Goal: Check status: Check status

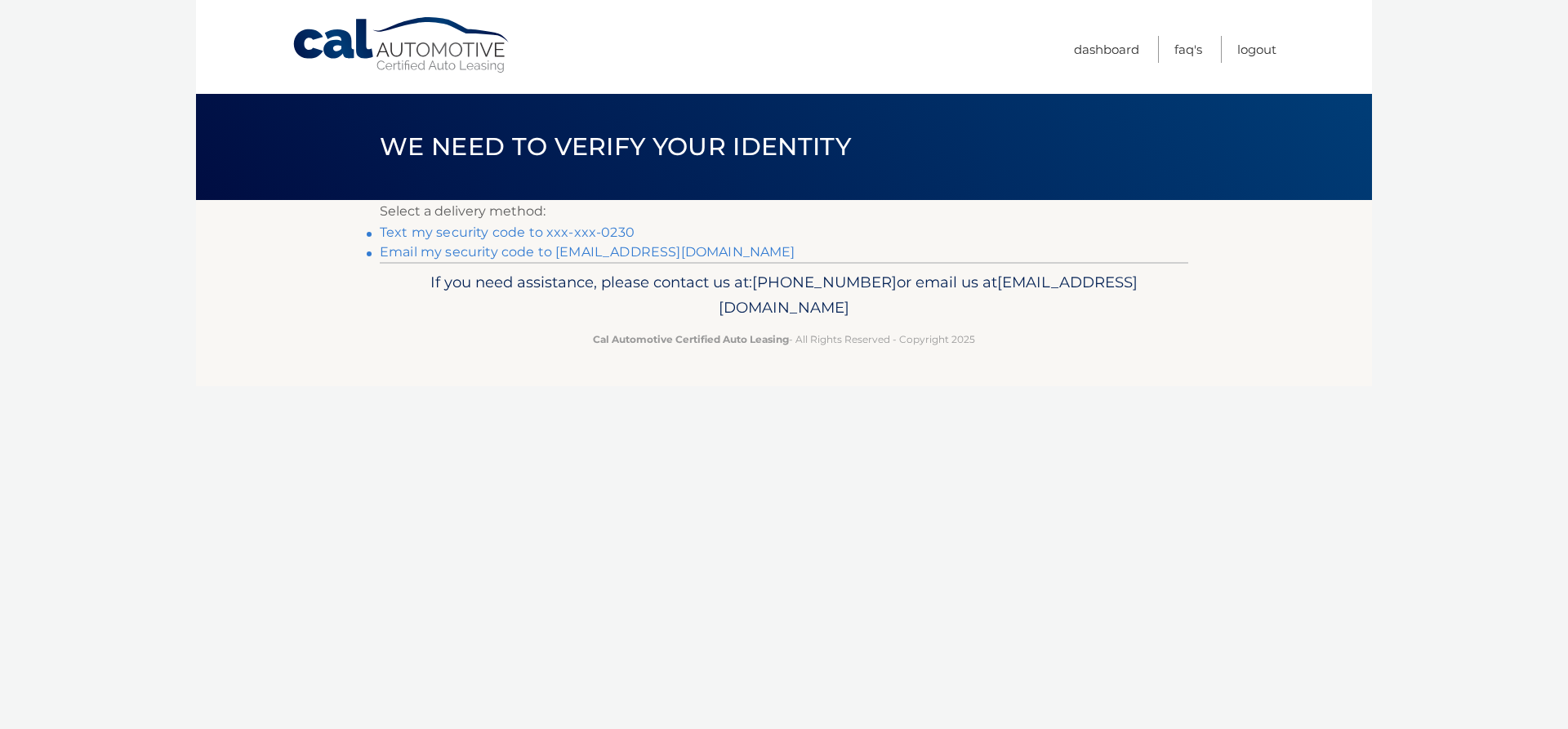
click at [569, 231] on link "Text my security code to xxx-xxx-0230" at bounding box center [507, 232] width 254 height 15
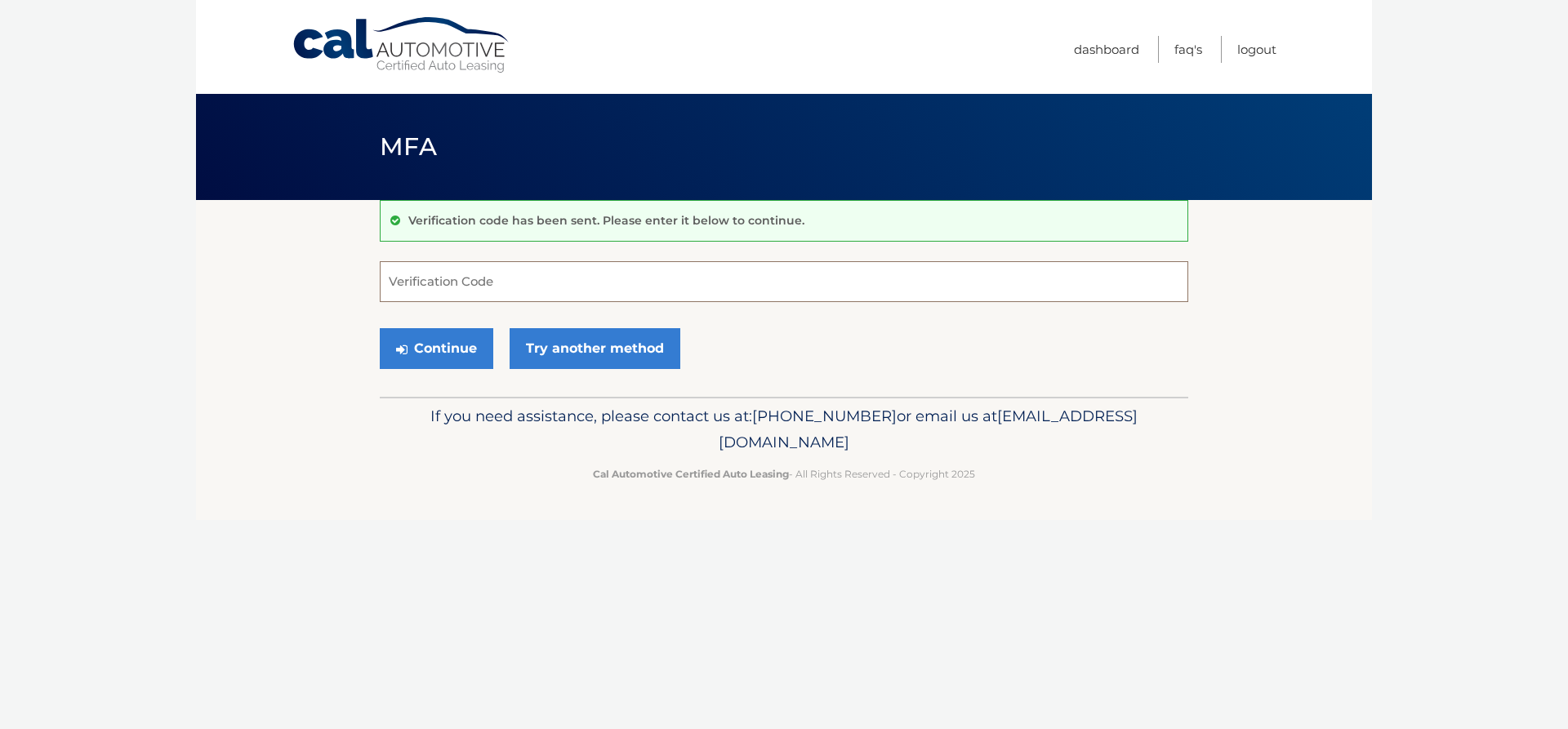
click at [538, 291] on input "Verification Code" at bounding box center [784, 281] width 809 height 41
type input "847845"
click at [433, 359] on button "Continue" at bounding box center [436, 348] width 114 height 41
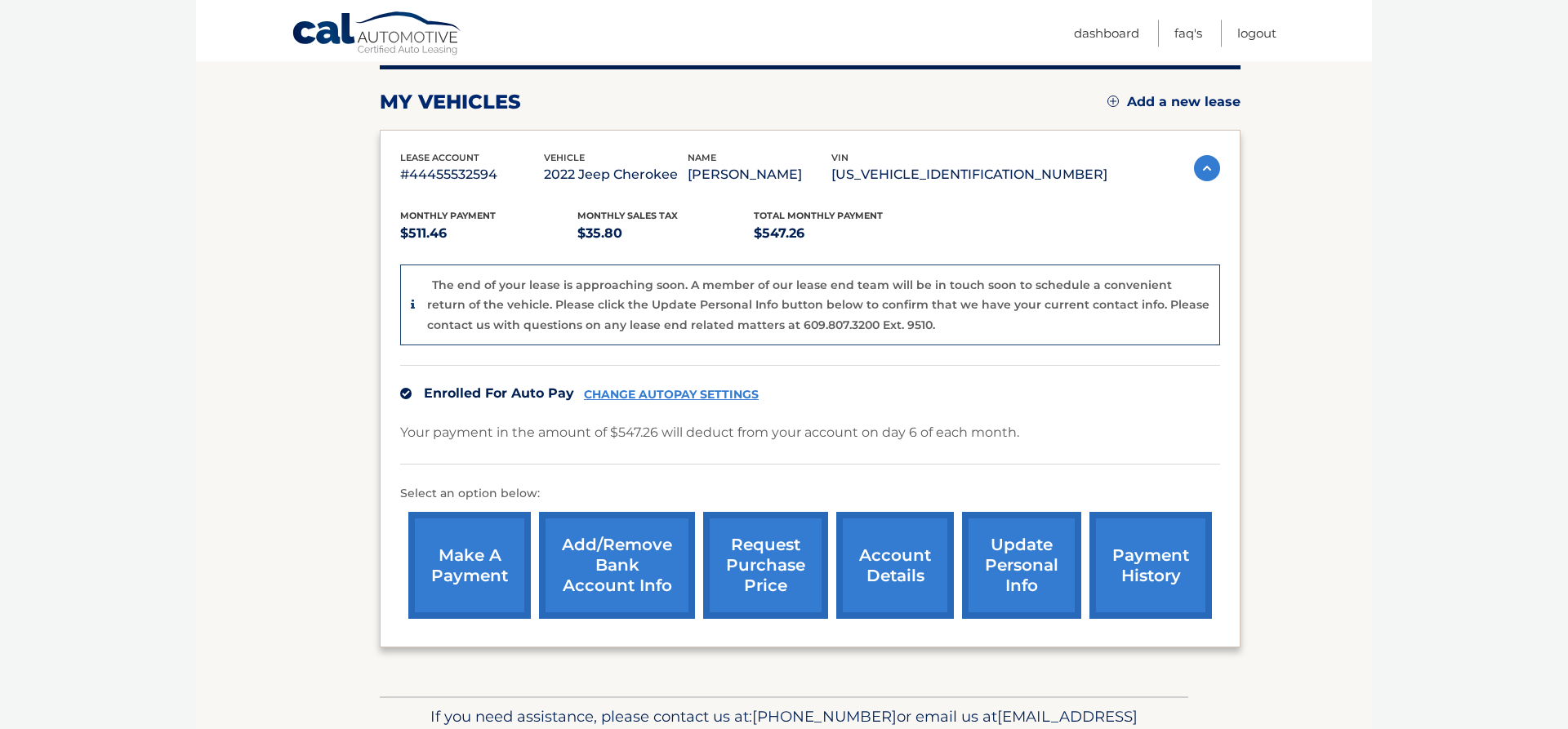
scroll to position [250, 0]
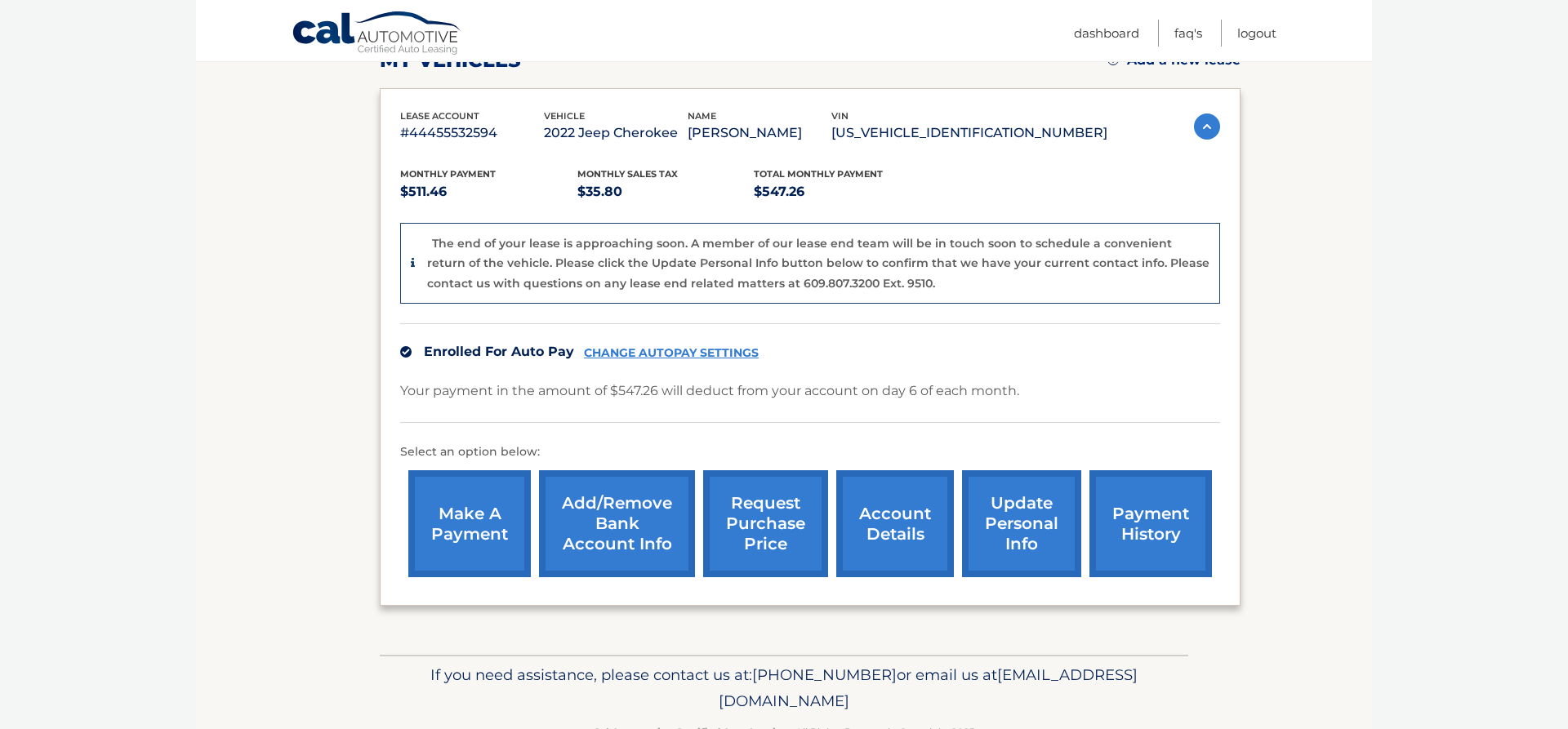
click at [728, 547] on link "request purchase price" at bounding box center [766, 524] width 125 height 107
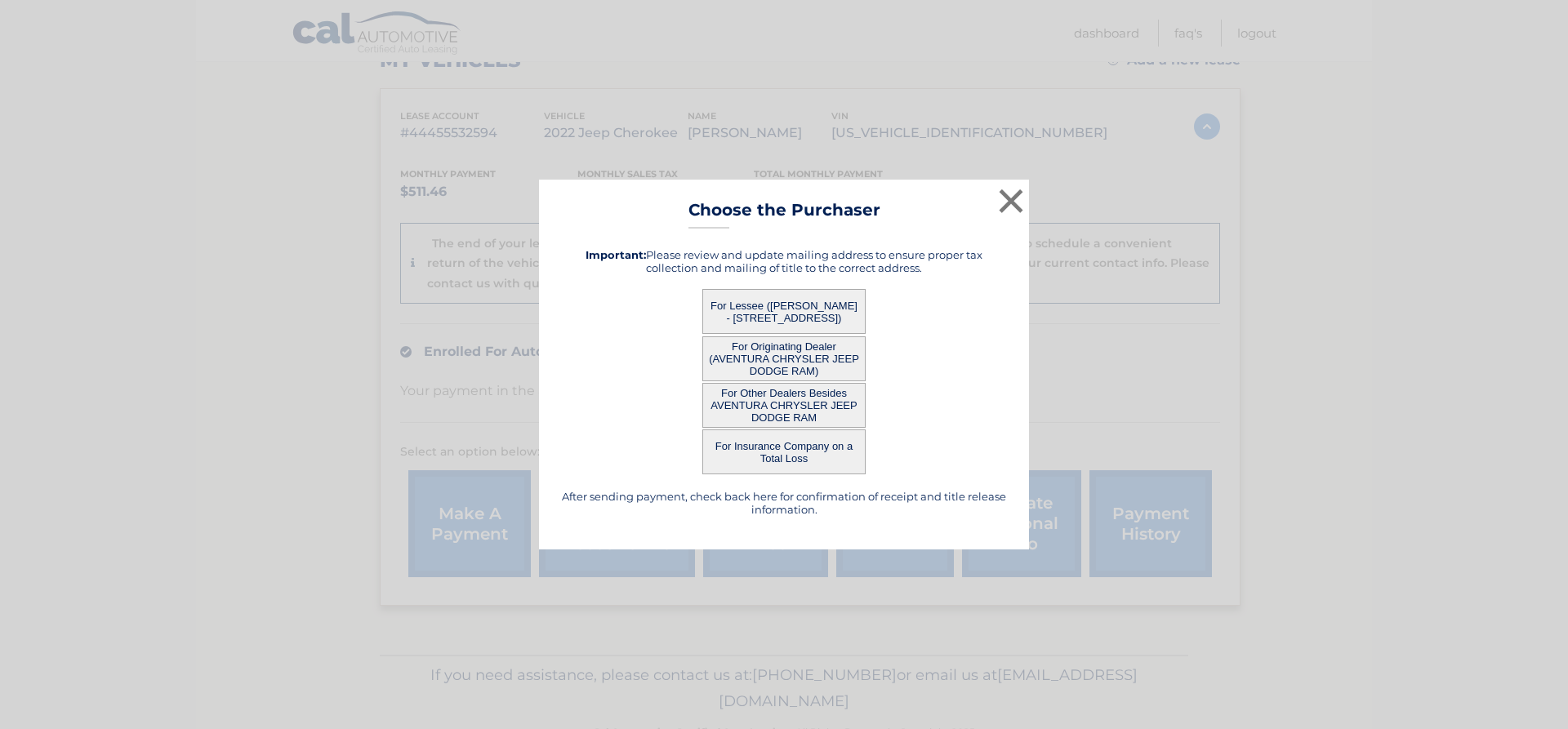
click at [730, 315] on button "For Lessee ([PERSON_NAME] - [STREET_ADDRESS])" at bounding box center [784, 310] width 164 height 44
click at [759, 312] on button "For Lessee ([PERSON_NAME] - [STREET_ADDRESS])" at bounding box center [784, 310] width 164 height 44
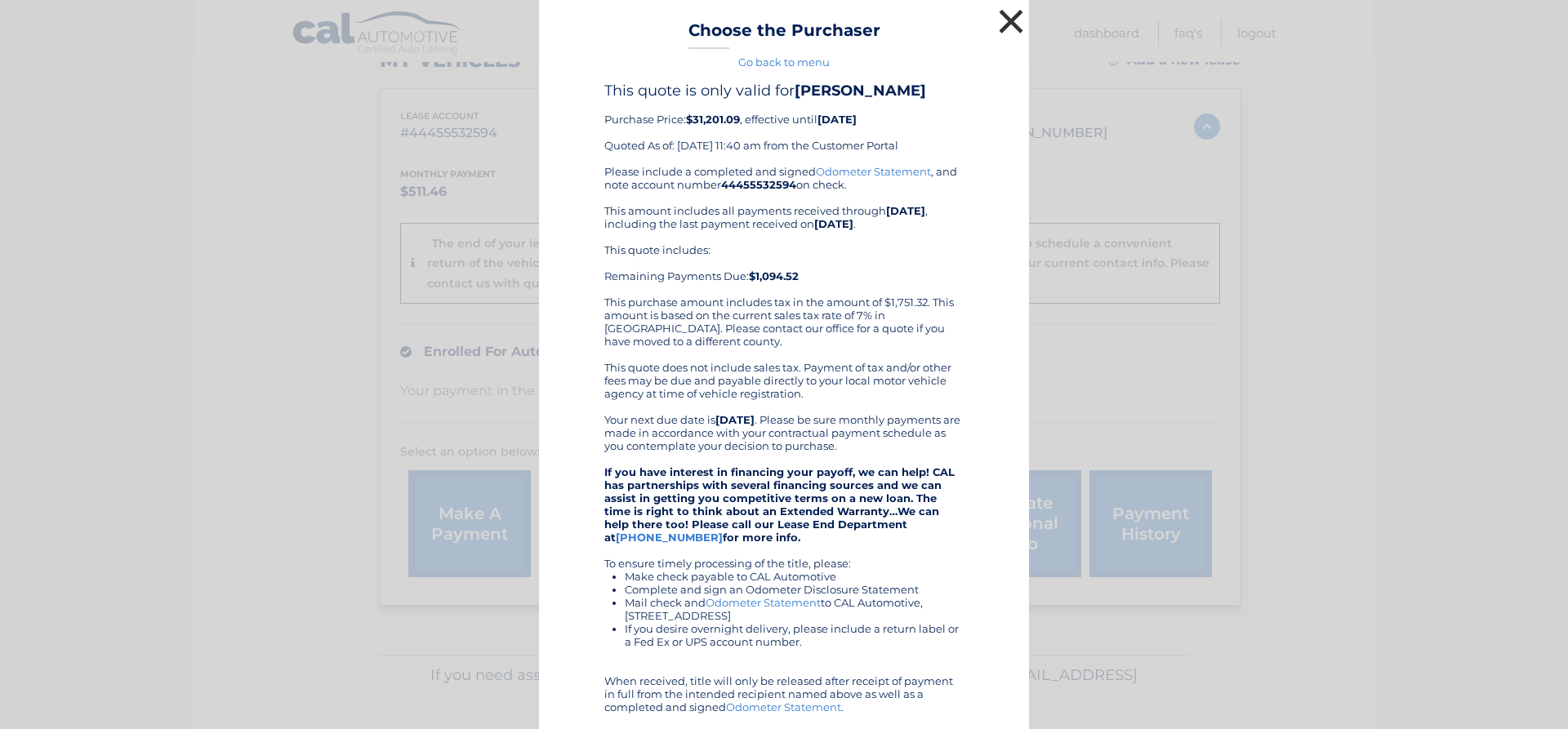
click at [1021, 17] on button "×" at bounding box center [1011, 21] width 33 height 33
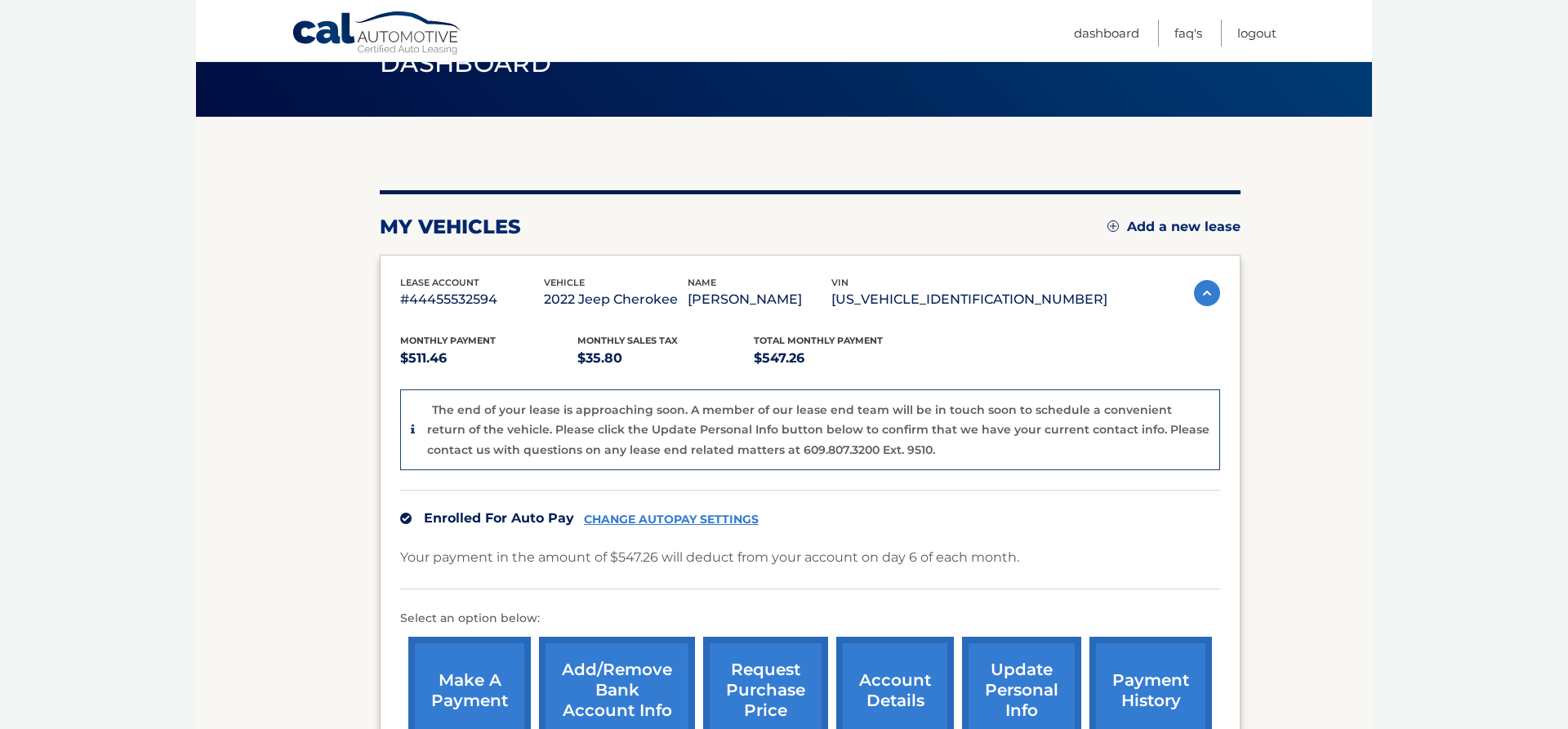
scroll to position [166, 0]
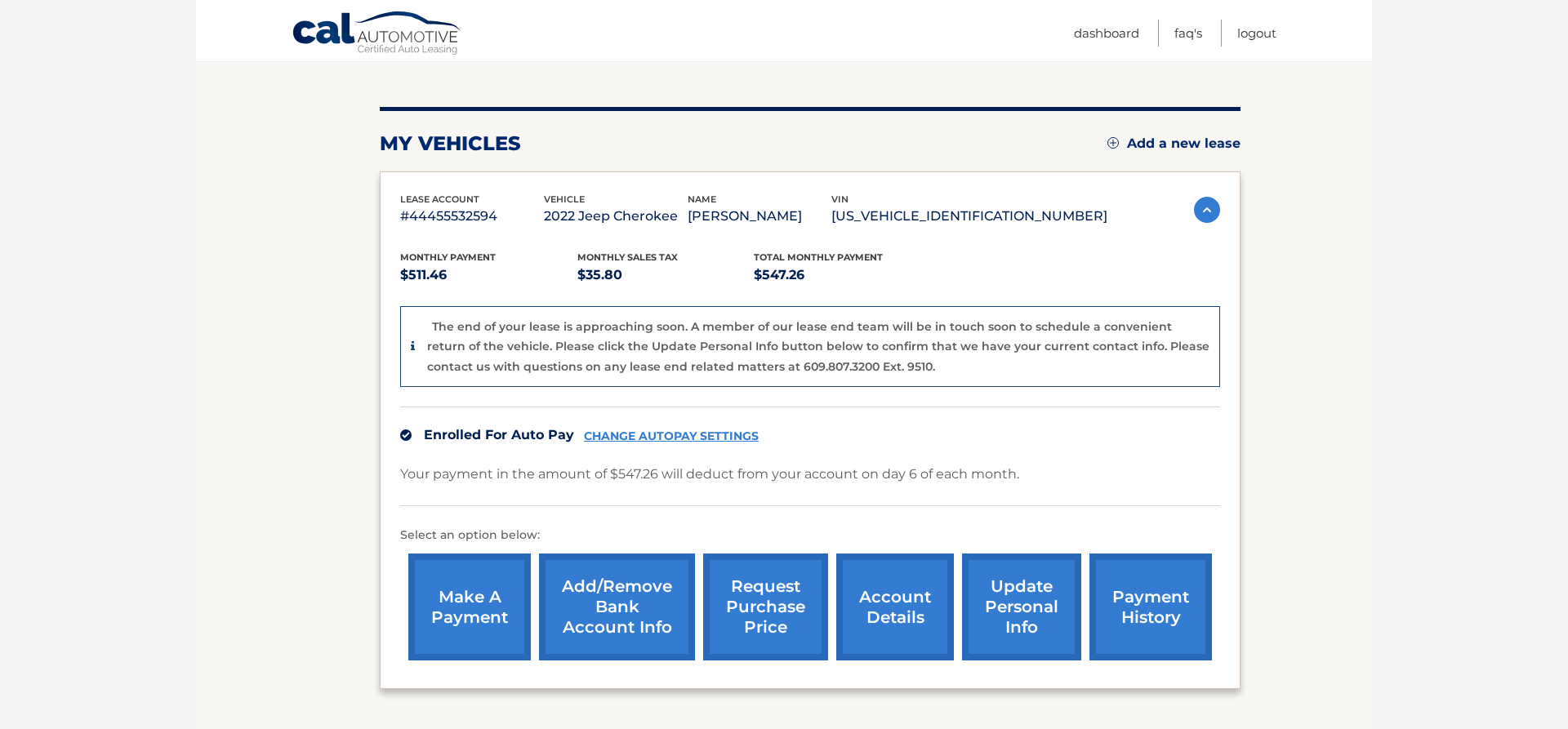
click at [1104, 617] on link "payment history" at bounding box center [1150, 607] width 123 height 107
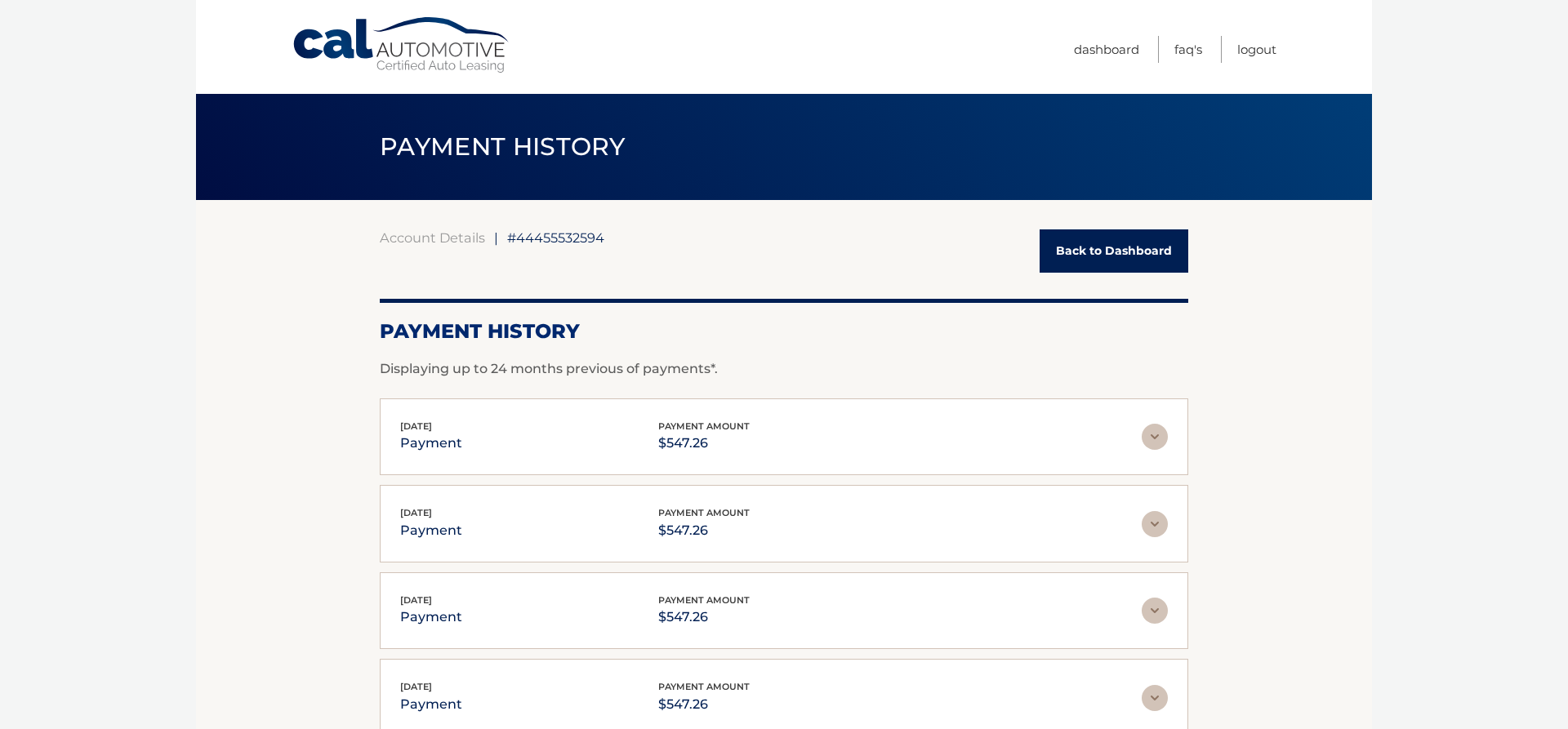
click at [1092, 258] on link "Back to Dashboard" at bounding box center [1114, 251] width 149 height 44
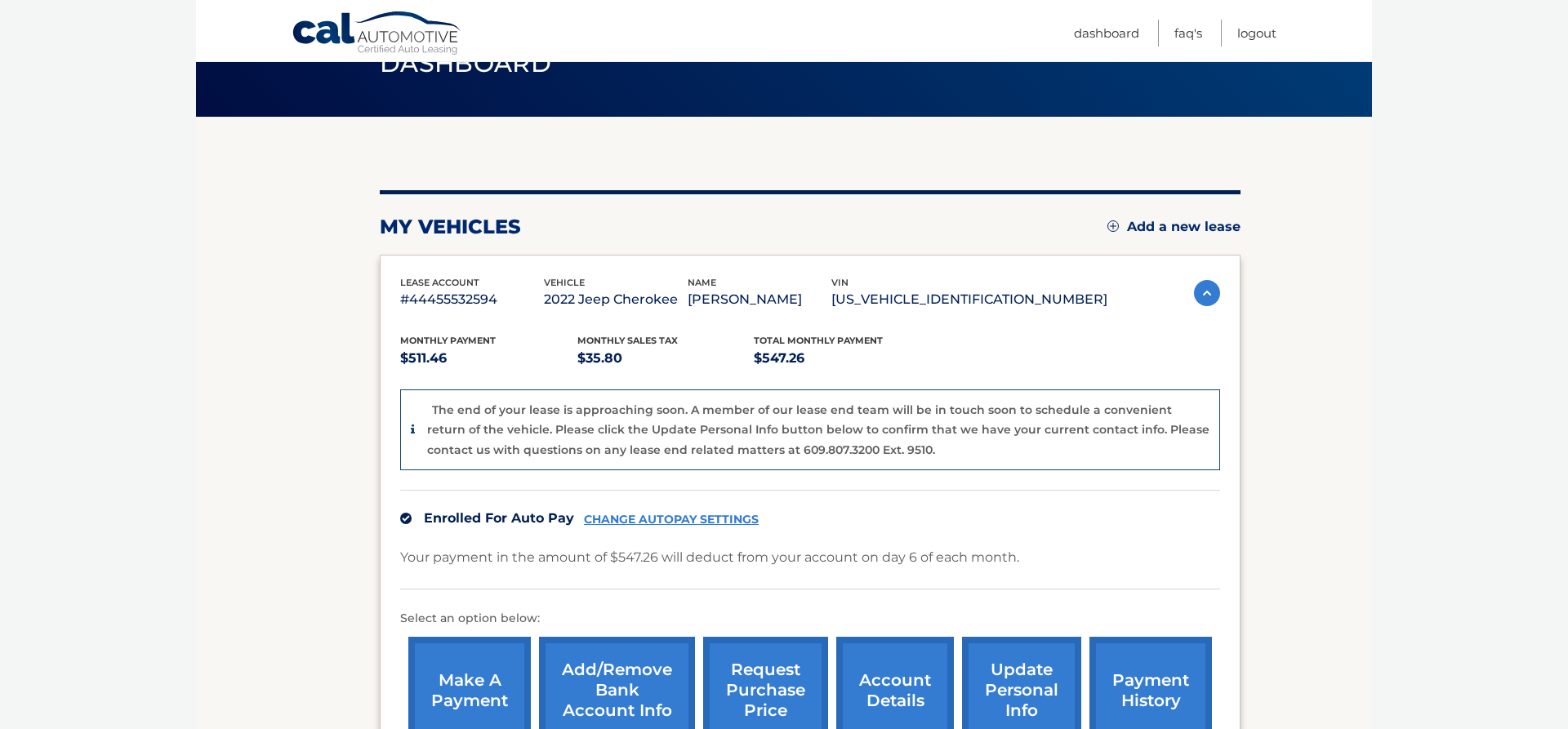
scroll to position [250, 0]
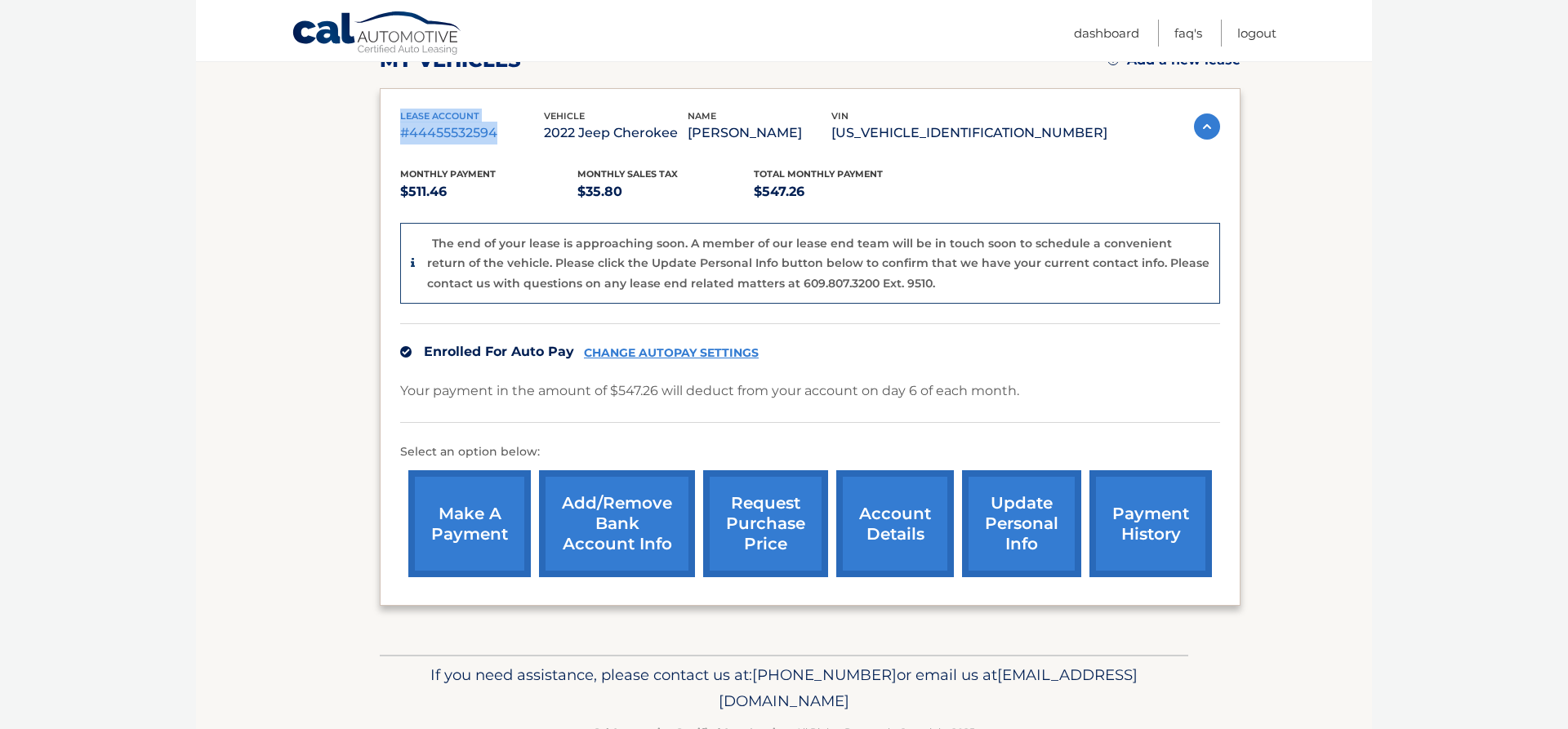
drag, startPoint x: 497, startPoint y: 132, endPoint x: 390, endPoint y: 113, distance: 108.7
click at [390, 113] on div "lease account #44455532594 vehicle 2022 Jeep Cherokee name JUAN D'ONOFRIO vin 1…" at bounding box center [810, 347] width 861 height 518
copy div "lease account #44455532594"
